Goal: Information Seeking & Learning: Learn about a topic

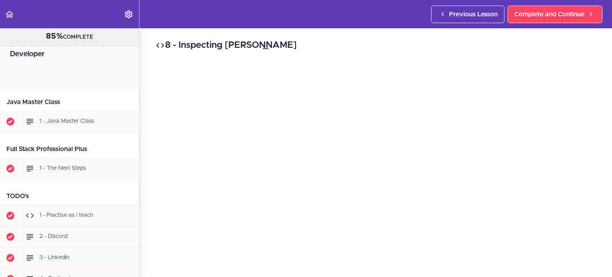
scroll to position [13082, 0]
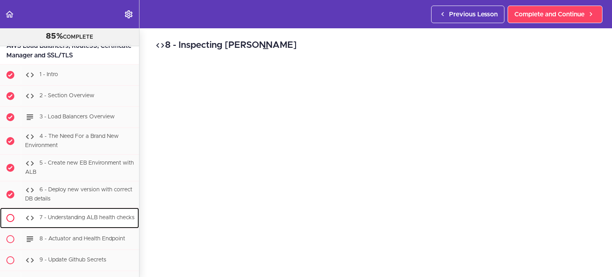
click at [110, 209] on div "7 - Understanding ALB health checks" at bounding box center [80, 218] width 118 height 18
click at [77, 209] on div "7 - Understanding ALB health checks" at bounding box center [80, 218] width 118 height 18
click at [29, 213] on icon at bounding box center [30, 218] width 10 height 10
click at [80, 209] on div "7 - Understanding ALB health checks" at bounding box center [80, 218] width 118 height 18
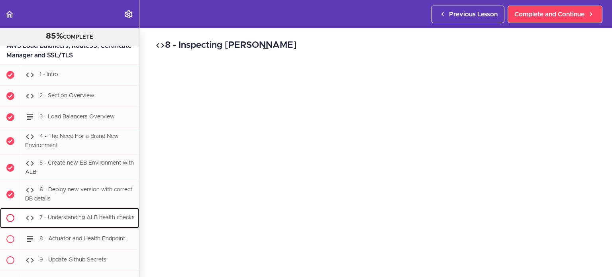
click at [80, 209] on div "7 - Understanding ALB health checks" at bounding box center [80, 218] width 118 height 18
click at [100, 215] on span "7 - Understanding ALB health checks" at bounding box center [86, 218] width 95 height 6
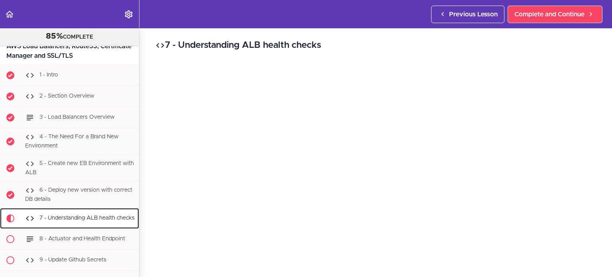
scroll to position [13213, 0]
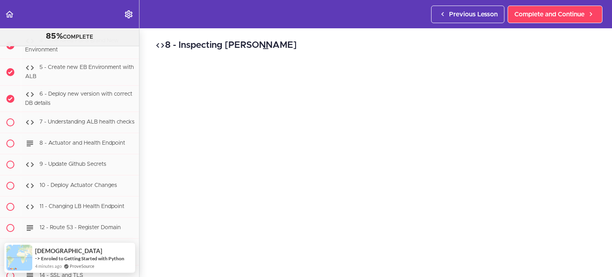
scroll to position [13177, 0]
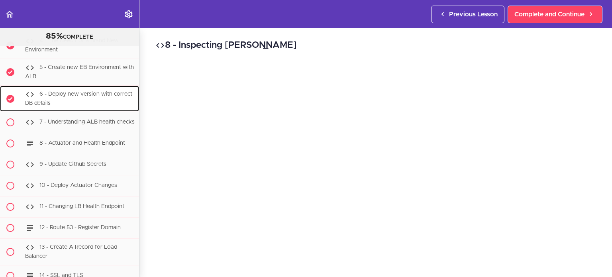
click at [100, 86] on div "6 - Deploy new version with correct DB details" at bounding box center [80, 99] width 118 height 26
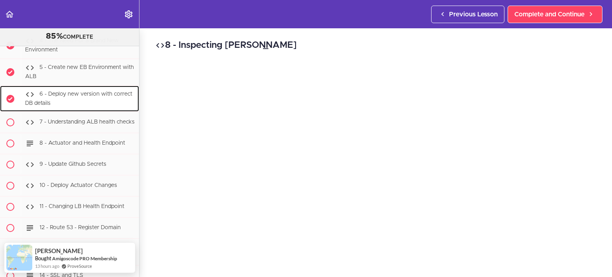
click at [100, 86] on div "6 - Deploy new version with correct DB details" at bounding box center [80, 99] width 118 height 26
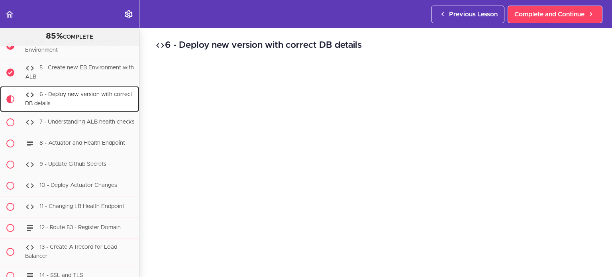
click at [100, 86] on div "6 - Deploy new version with correct DB details" at bounding box center [80, 99] width 118 height 26
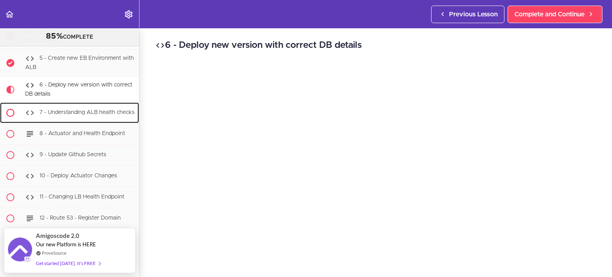
click at [120, 104] on div "7 - Understanding ALB health checks" at bounding box center [80, 113] width 118 height 18
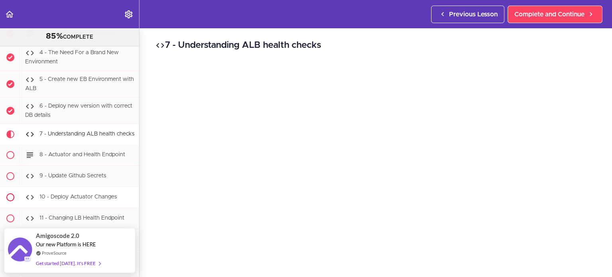
scroll to position [13165, 0]
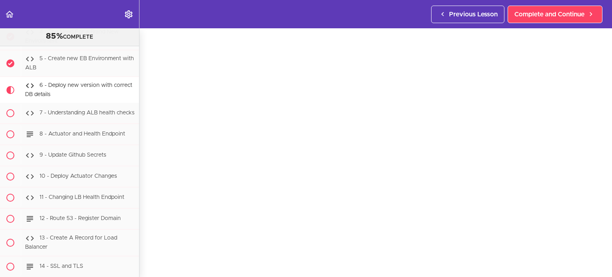
scroll to position [28, 0]
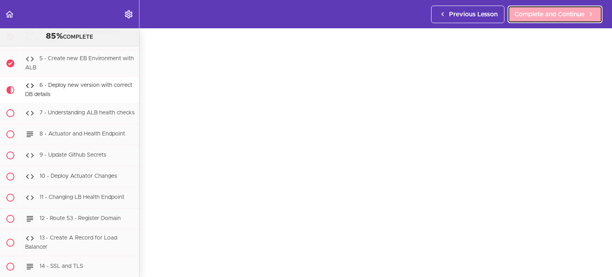
click at [552, 14] on span "Complete and Continue" at bounding box center [549, 15] width 70 height 10
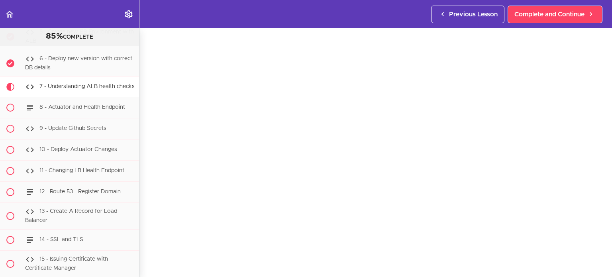
scroll to position [45, 0]
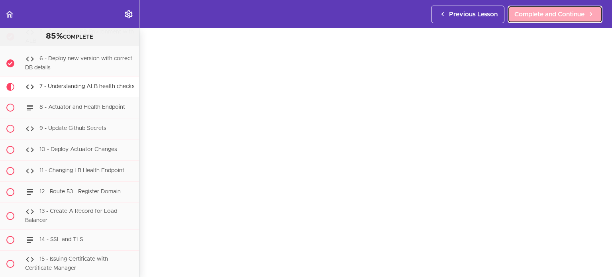
click at [577, 20] on link "Complete and Continue" at bounding box center [555, 15] width 95 height 18
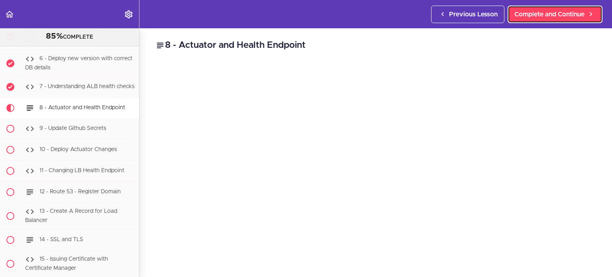
scroll to position [13239, 0]
